Goal: Information Seeking & Learning: Check status

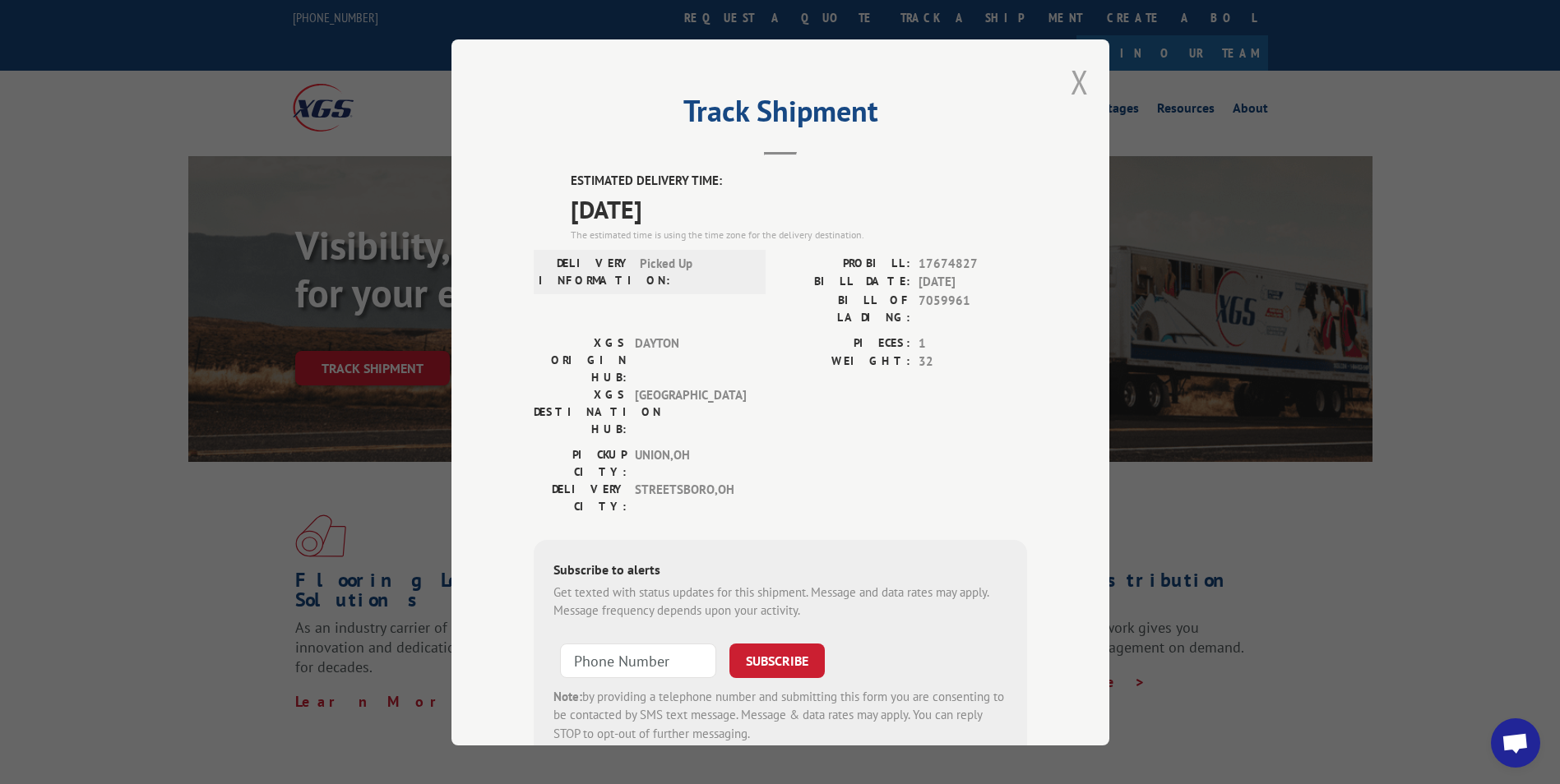
click at [1076, 83] on button "Close modal" at bounding box center [1080, 82] width 18 height 44
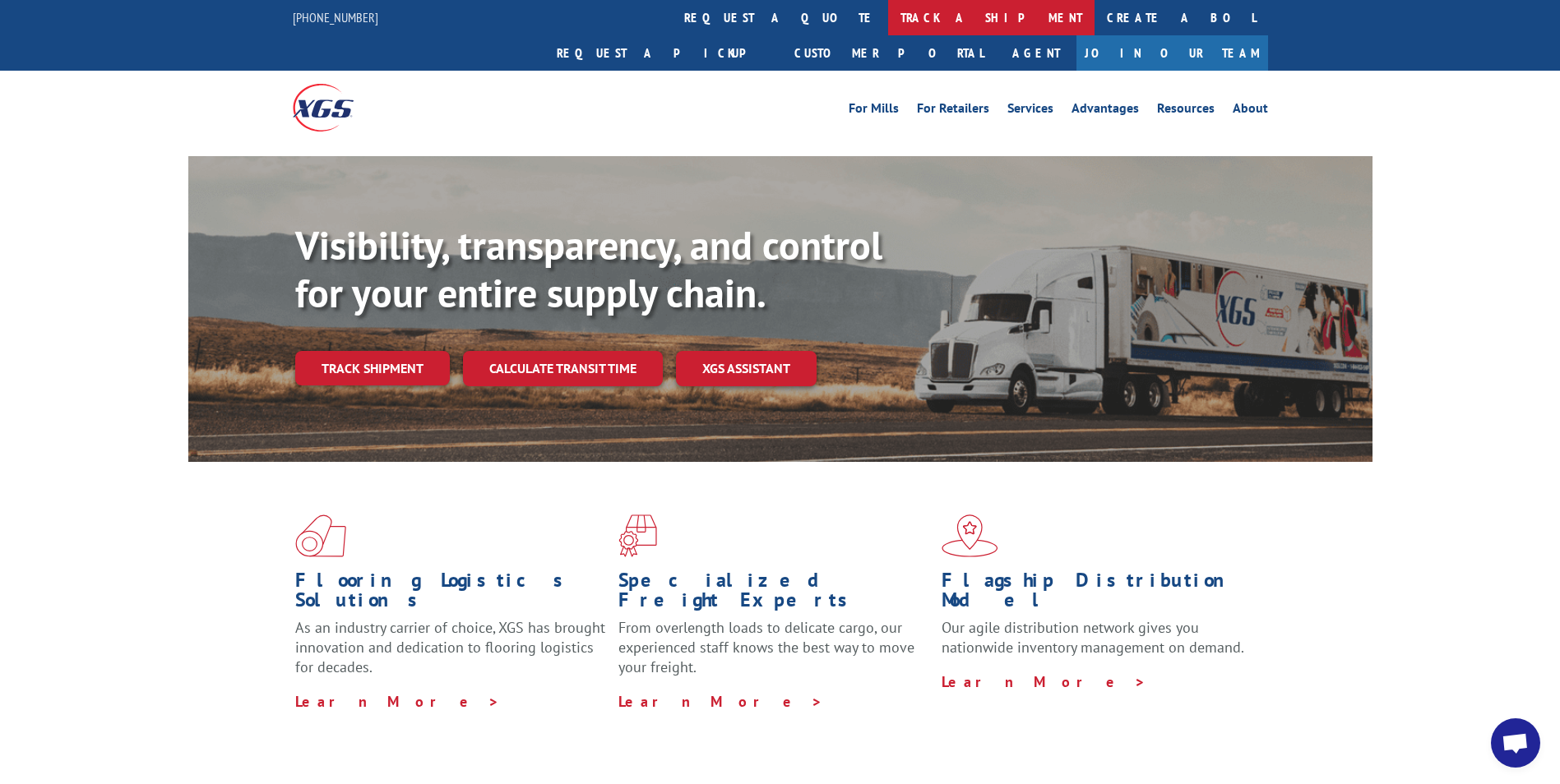
click at [888, 20] on link "track a shipment" at bounding box center [992, 17] width 207 height 36
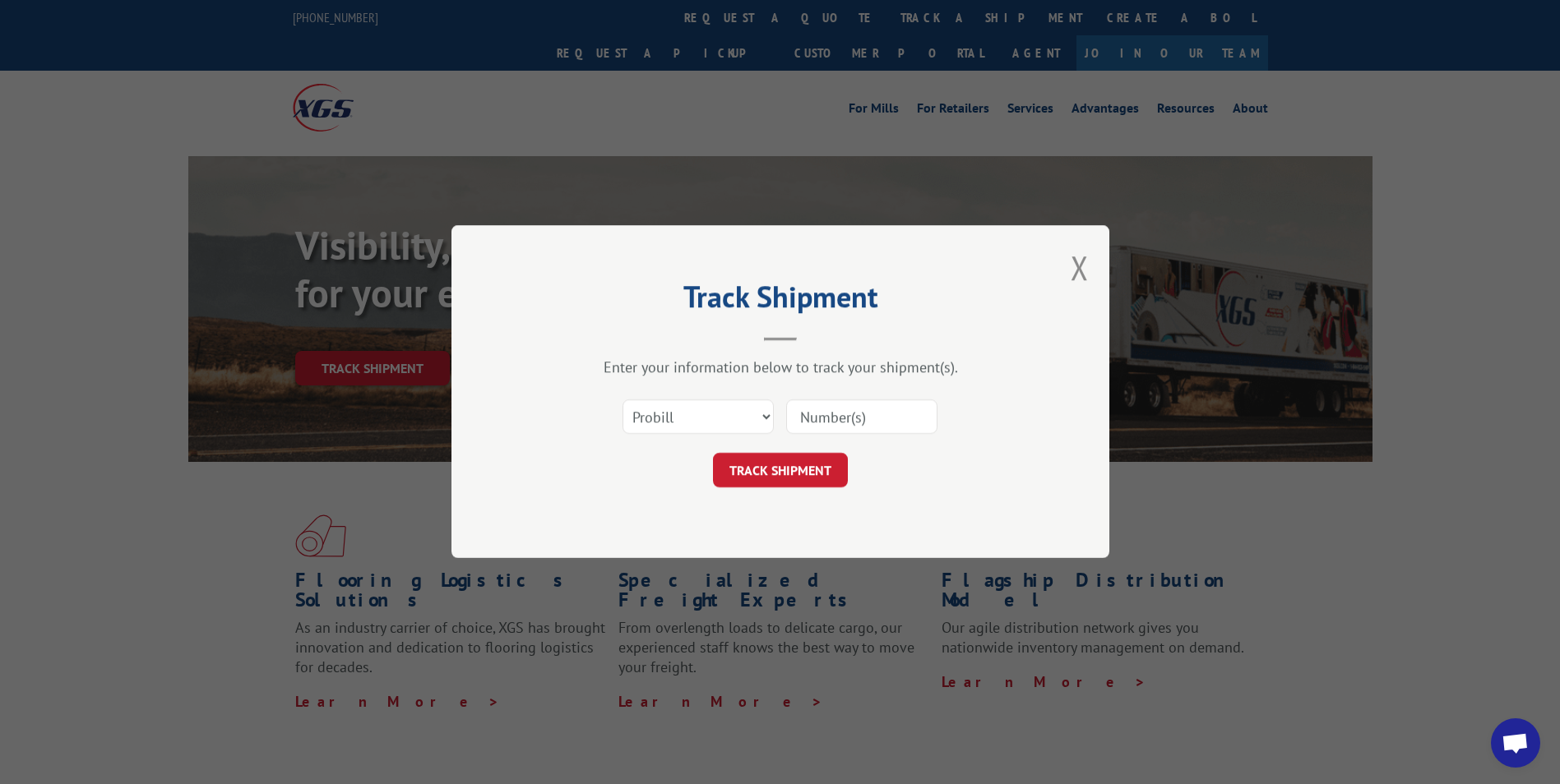
paste input "17674827"
type input "17674827"
click at [758, 471] on button "TRACK SHIPMENT" at bounding box center [780, 471] width 135 height 35
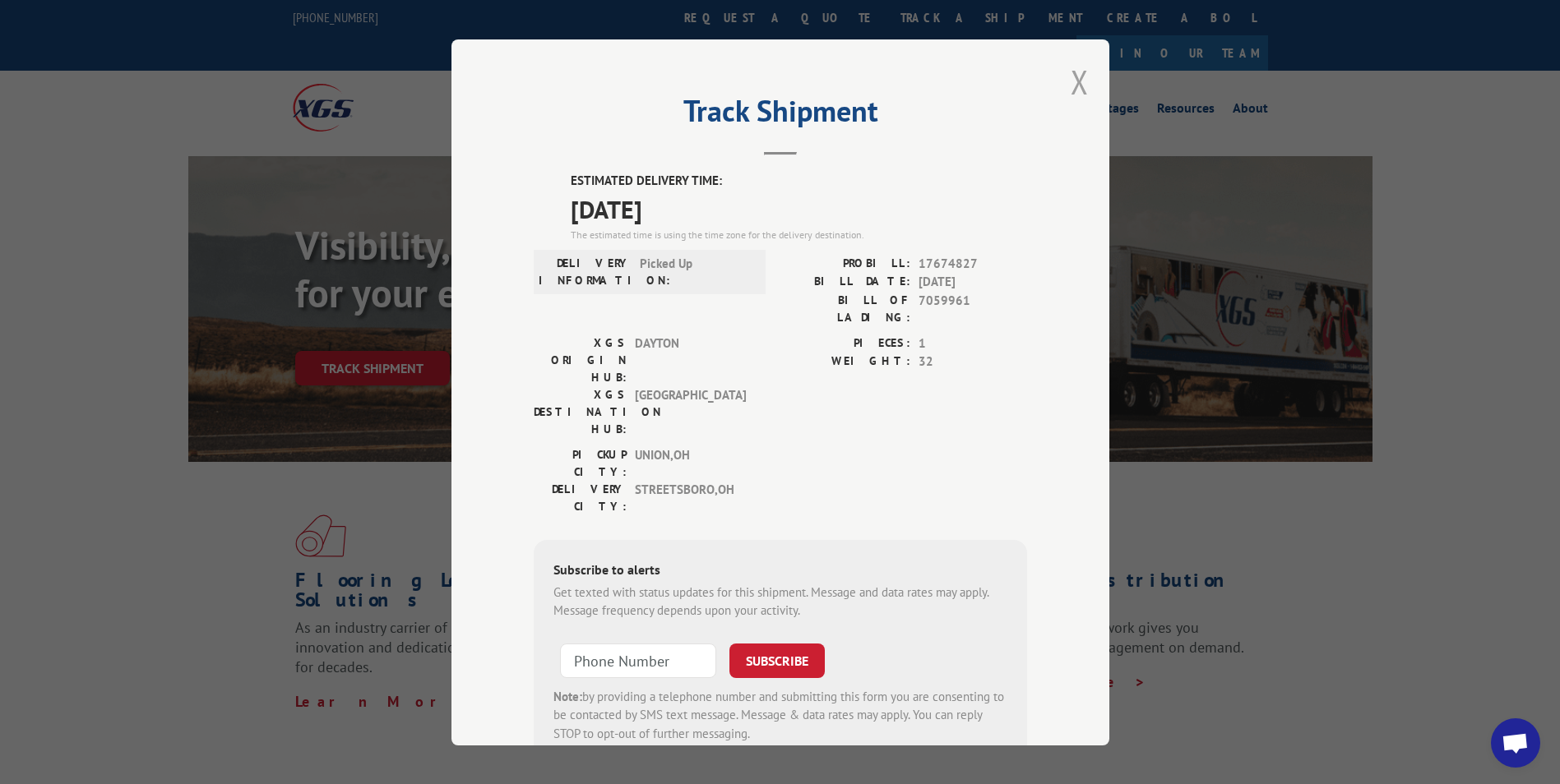
click at [1073, 81] on button "Close modal" at bounding box center [1080, 82] width 18 height 44
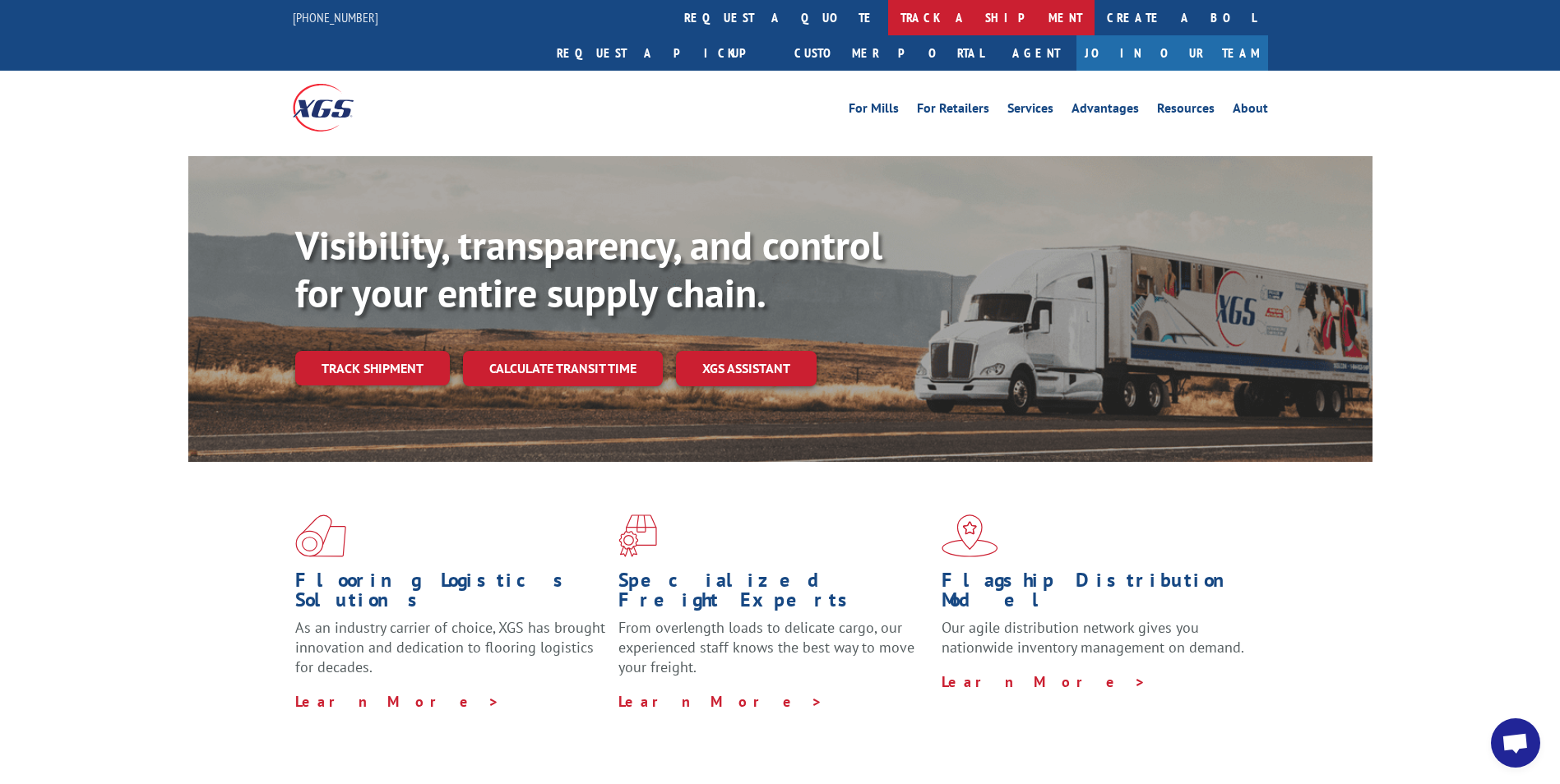
click at [888, 24] on link "track a shipment" at bounding box center [992, 17] width 207 height 36
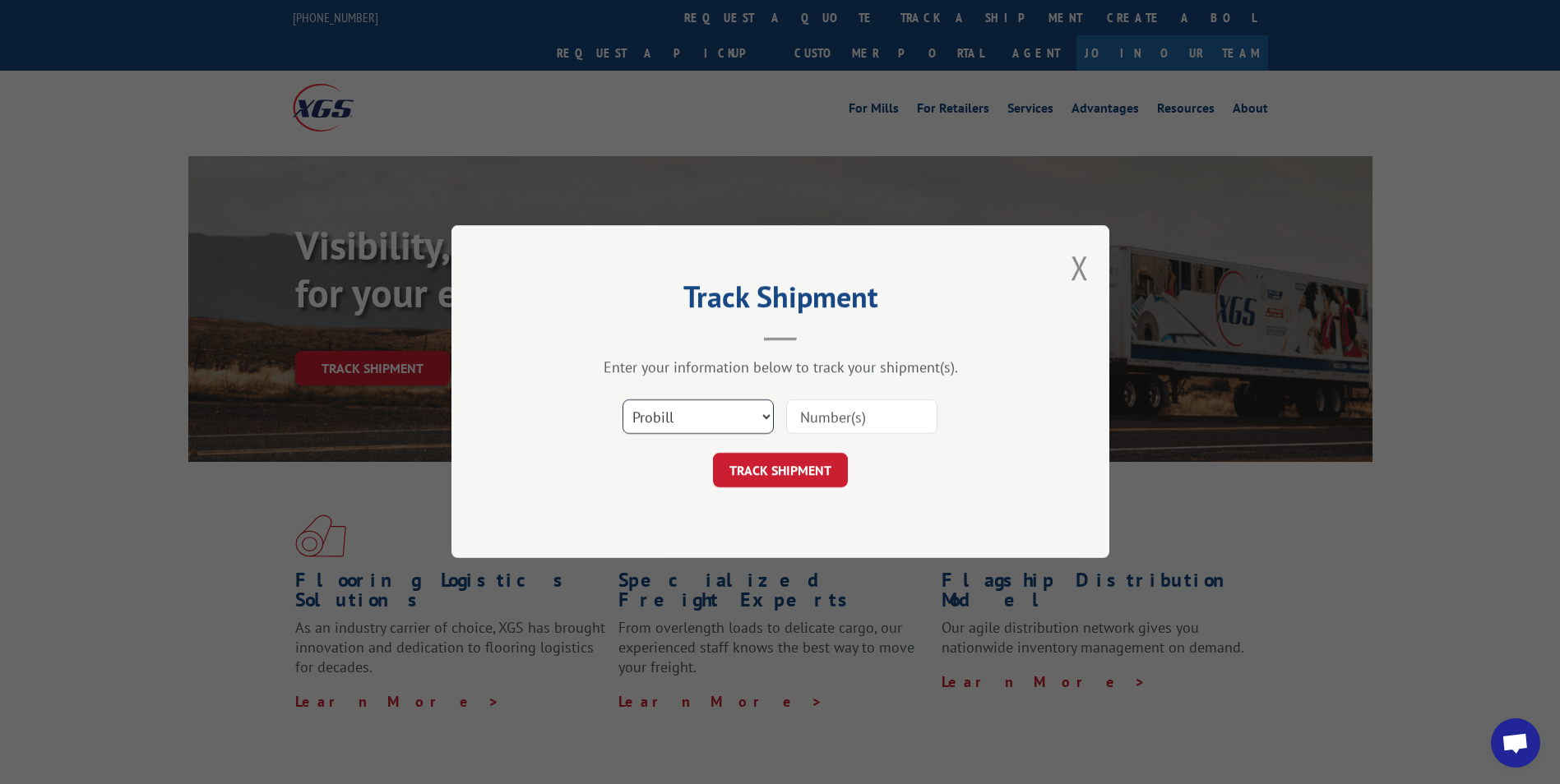
click at [698, 409] on select "Select category... Probill BOL PO" at bounding box center [697, 418] width 151 height 35
select select "po"
click at [622, 401] on select "Select category... Probill BOL PO" at bounding box center [697, 418] width 151 height 35
click at [810, 423] on input at bounding box center [861, 418] width 151 height 35
paste input "10543268"
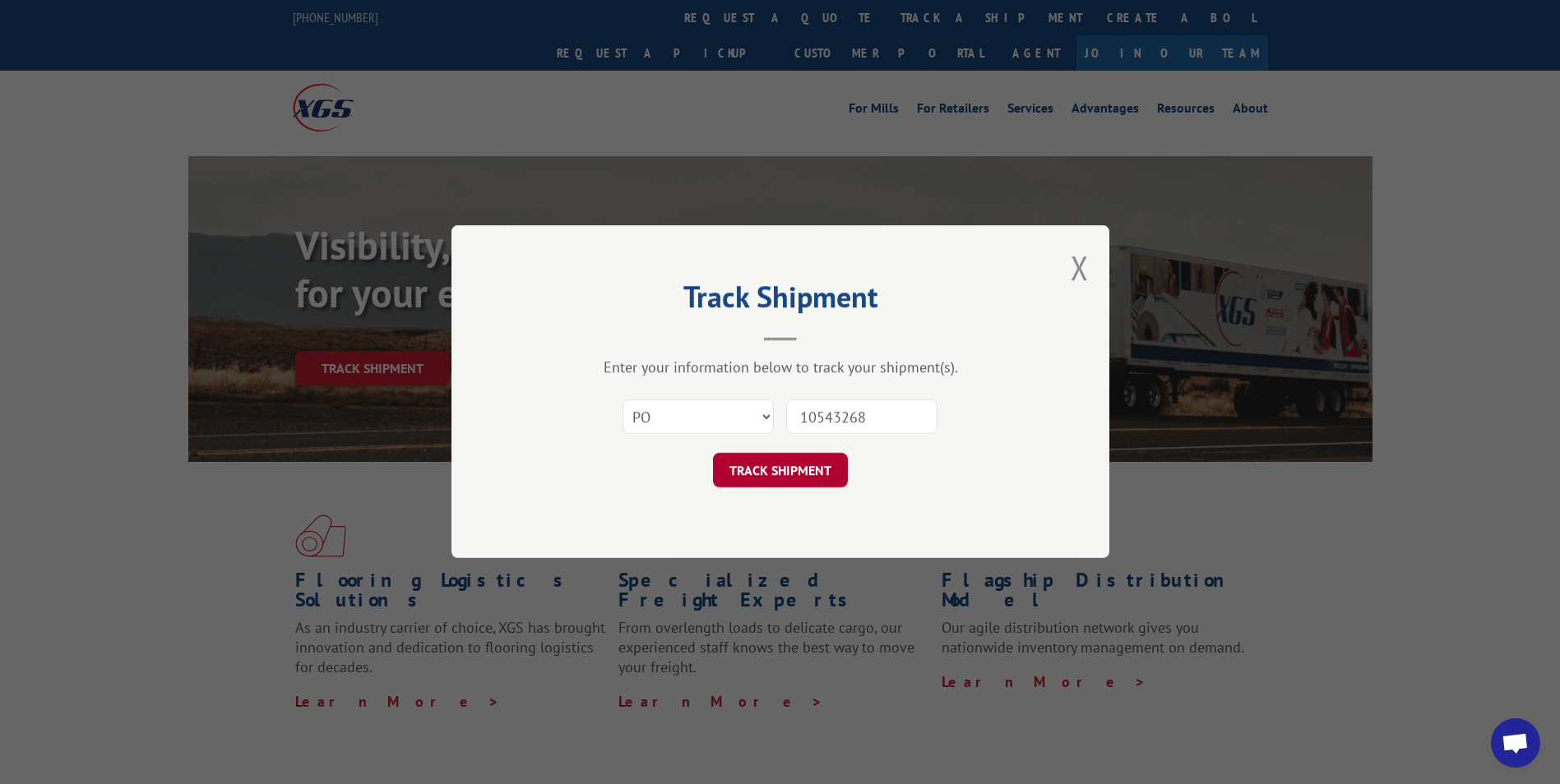
type input "10543268"
click at [785, 472] on button "TRACK SHIPMENT" at bounding box center [780, 471] width 135 height 35
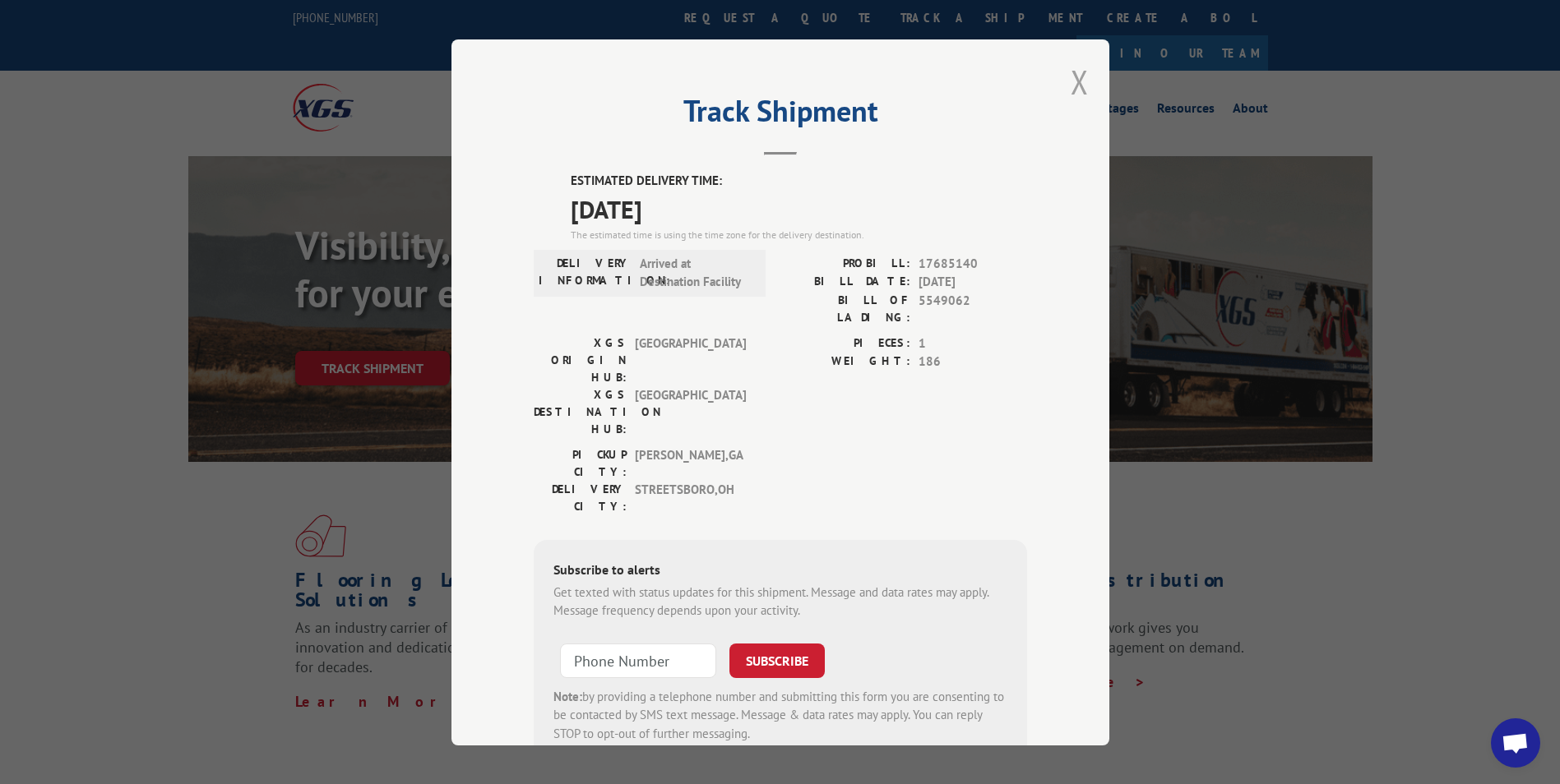
click at [1072, 83] on button "Close modal" at bounding box center [1080, 82] width 18 height 44
